Goal: Find specific page/section: Find specific page/section

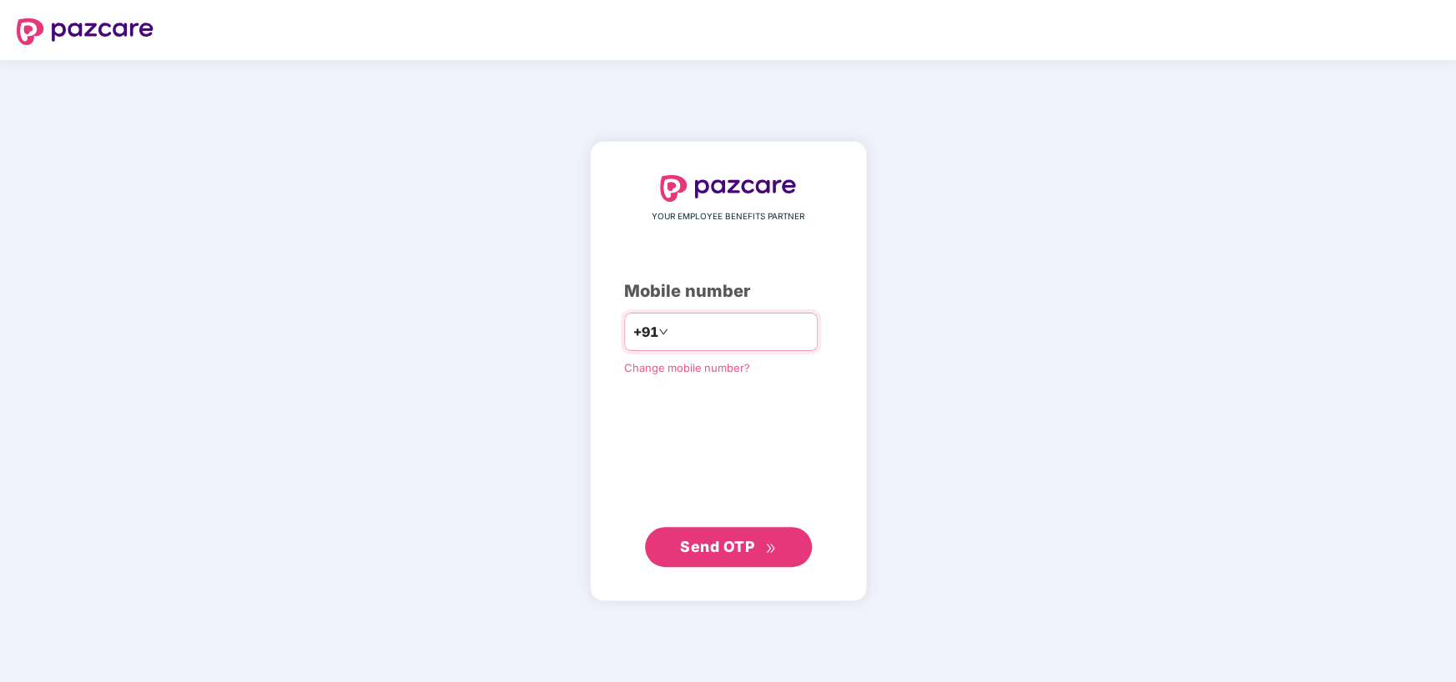
type input "**********"
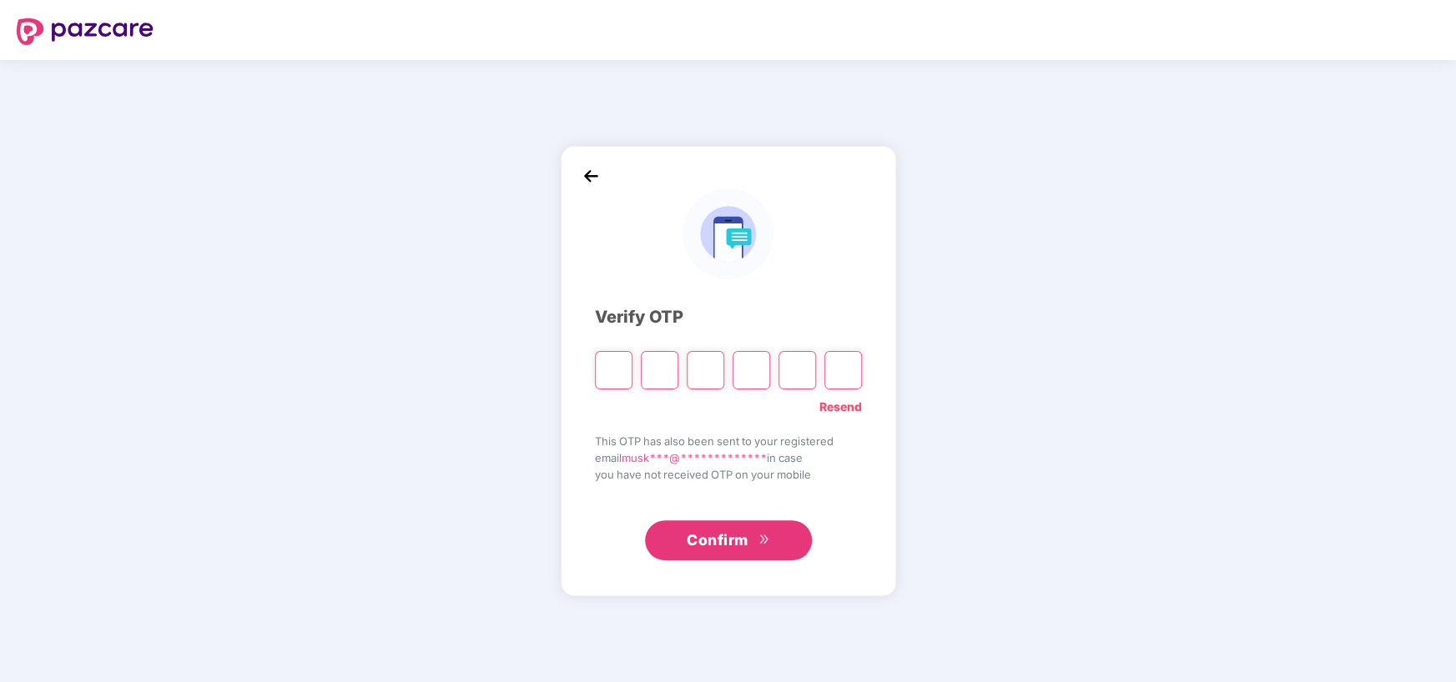
type input "*"
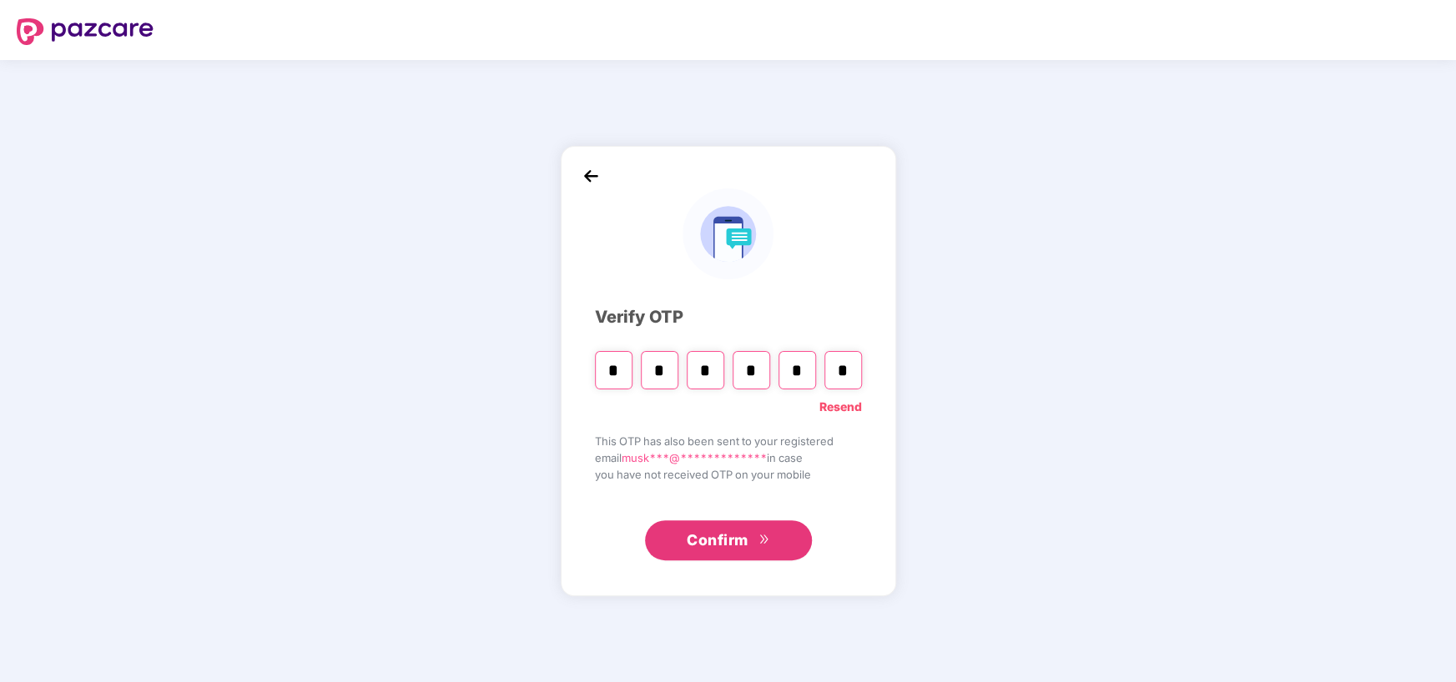
type input "*"
click at [750, 538] on button "Confirm" at bounding box center [728, 540] width 167 height 40
click at [851, 366] on input "*" at bounding box center [843, 370] width 38 height 38
type input "*"
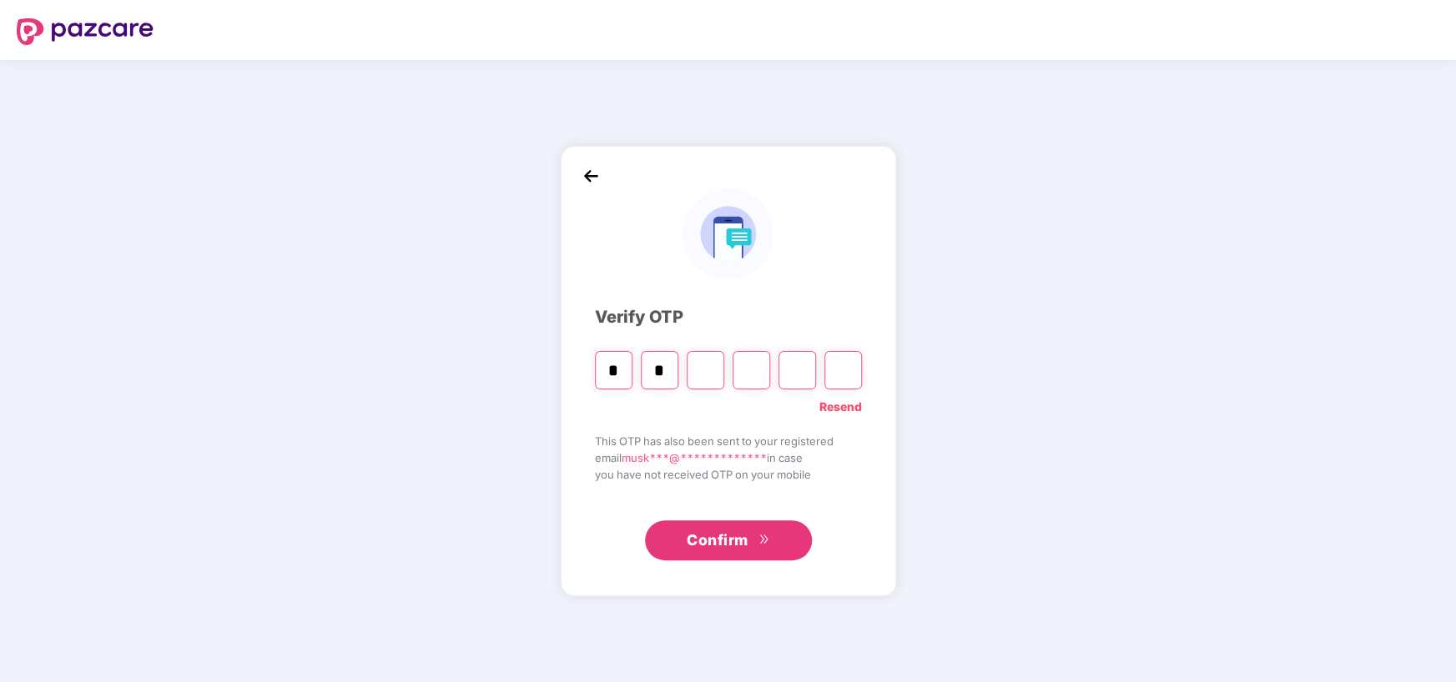
type input "*"
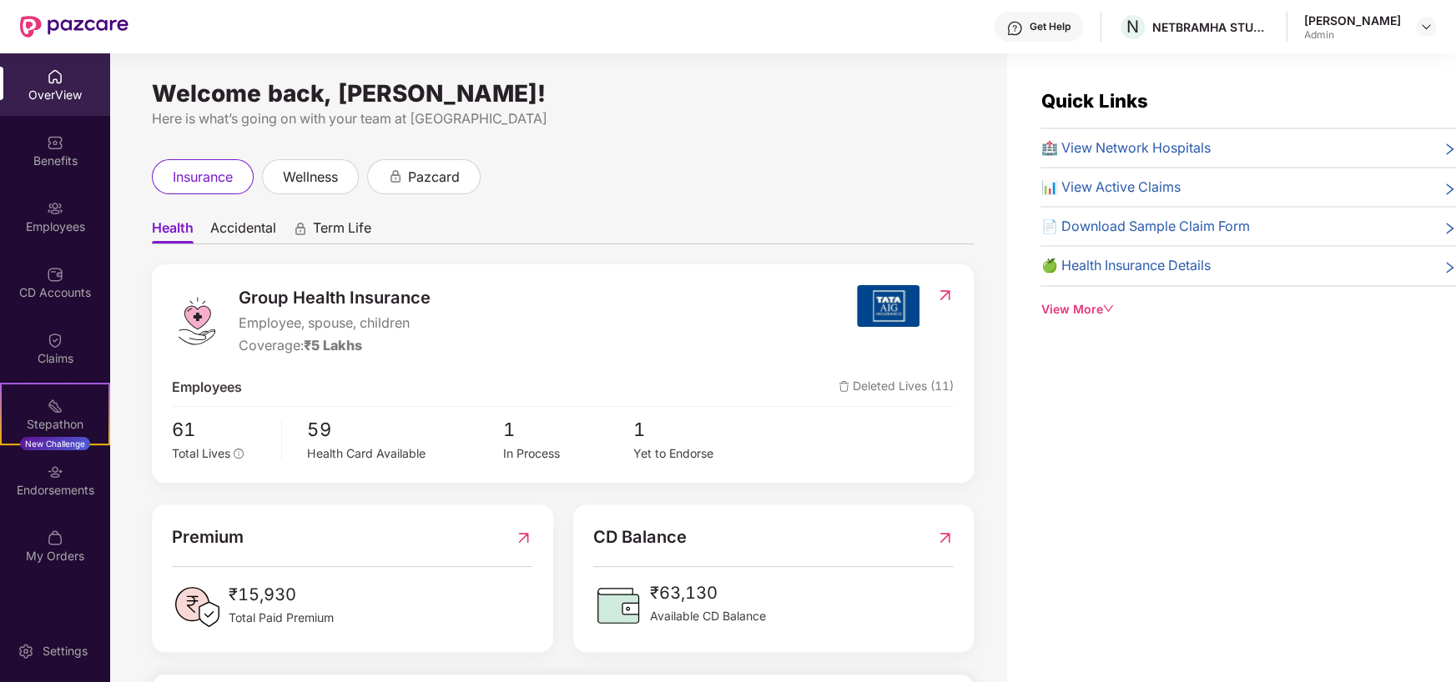
scroll to position [53, 0]
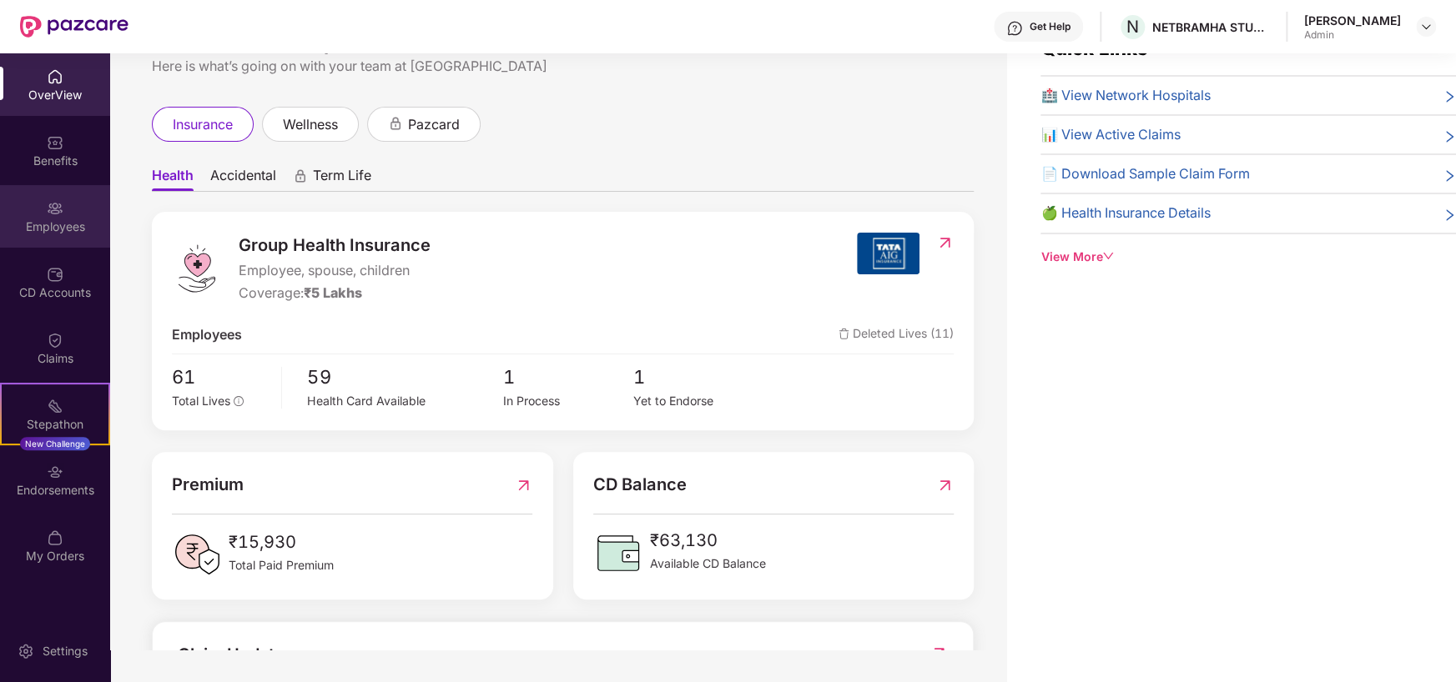
click at [58, 202] on img at bounding box center [55, 208] width 17 height 17
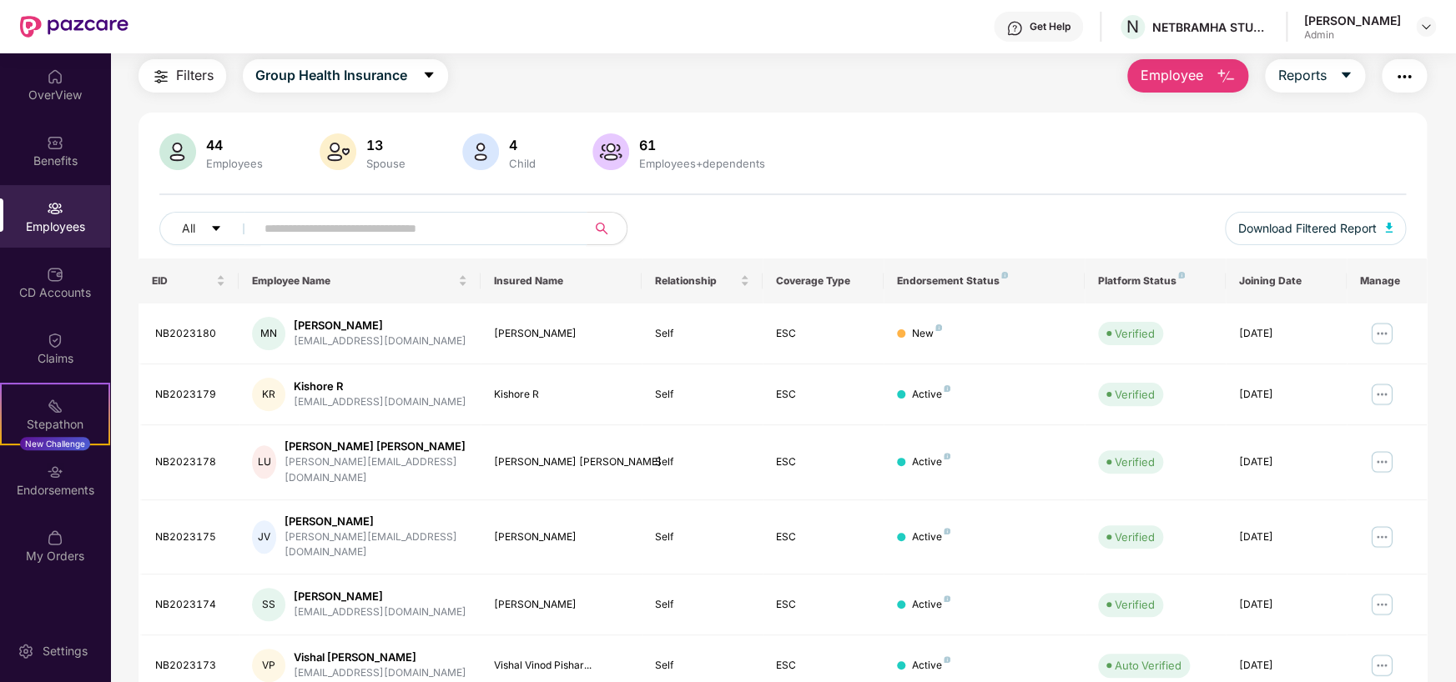
click at [430, 229] on input "text" at bounding box center [413, 228] width 299 height 25
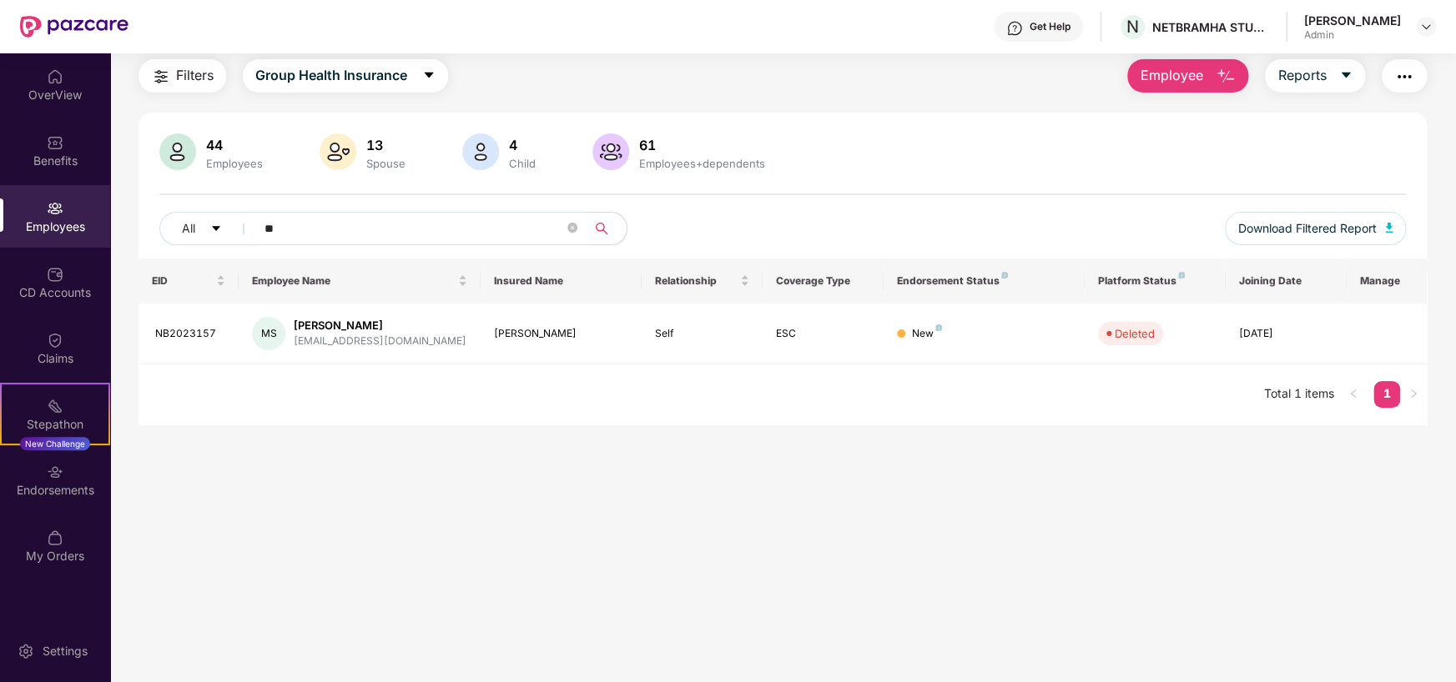
type input "*"
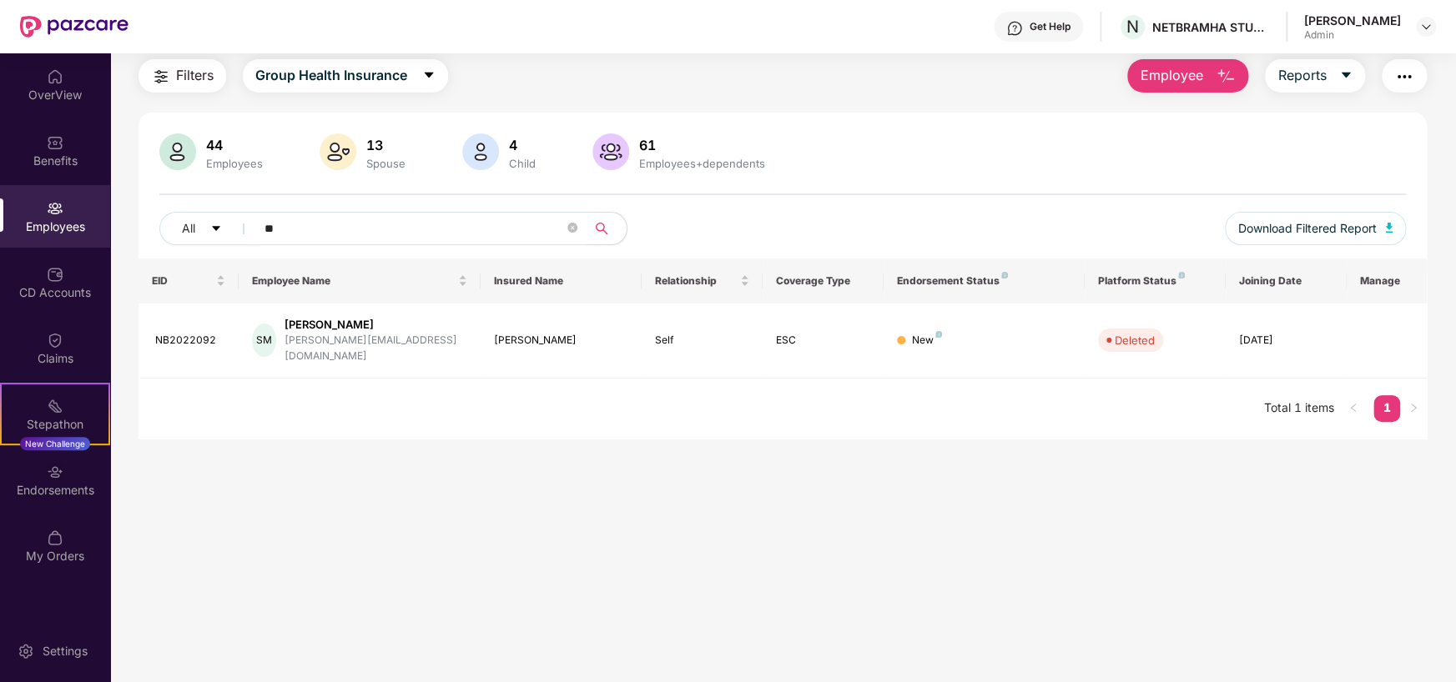
type input "*"
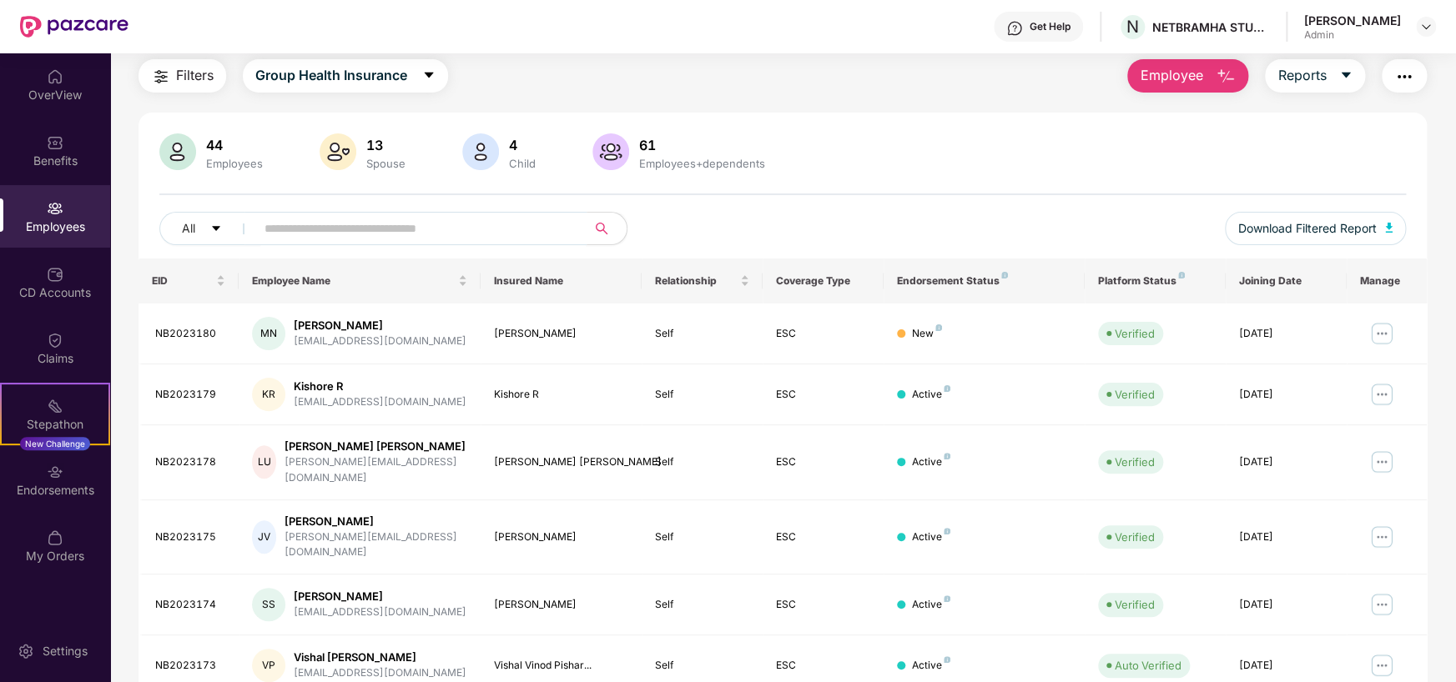
click at [1058, 154] on div "44 Employees 13 Spouse 4 Child 61 Employees+dependents" at bounding box center [782, 153] width 1247 height 40
